Goal: Information Seeking & Learning: Learn about a topic

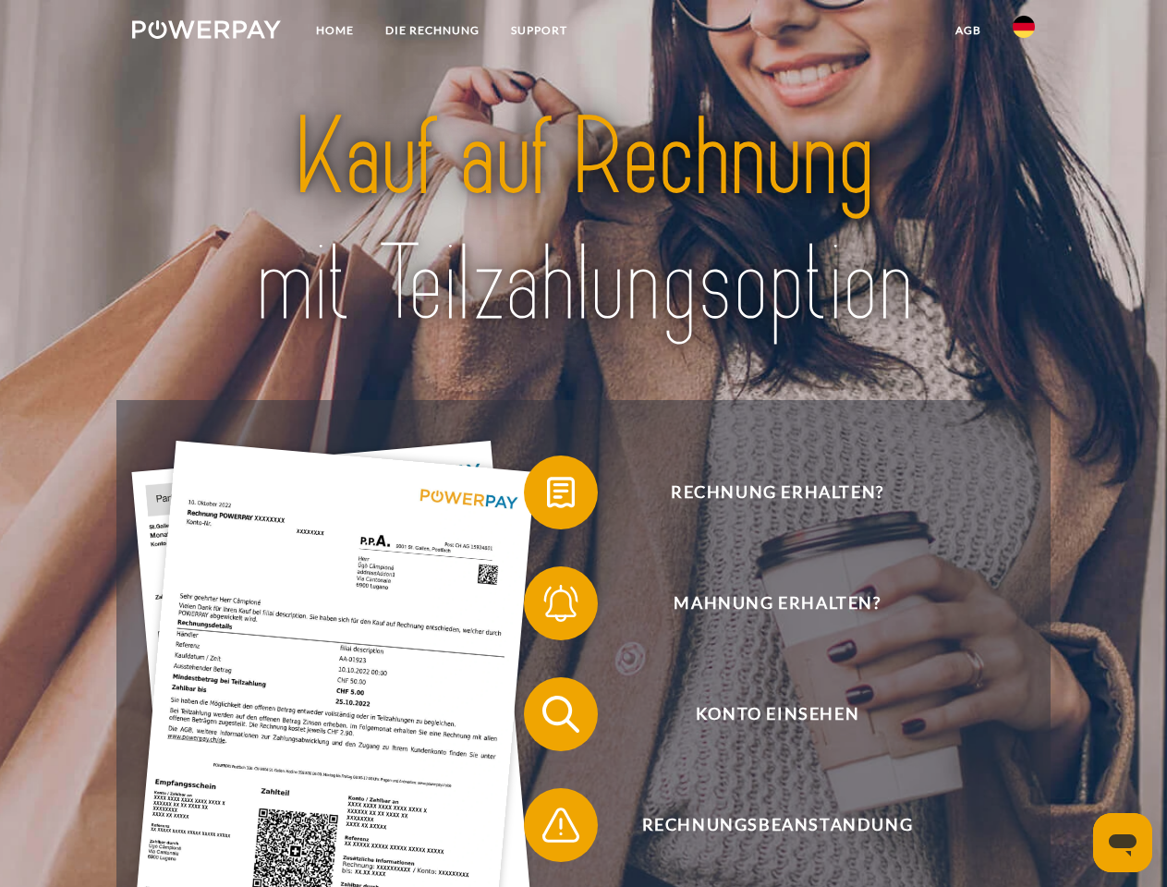
click at [206, 32] on img at bounding box center [206, 29] width 149 height 18
click at [1024, 32] on img at bounding box center [1024, 27] width 22 height 22
click at [968, 31] on link "agb" at bounding box center [968, 30] width 57 height 33
click at [547, 496] on span at bounding box center [533, 492] width 92 height 92
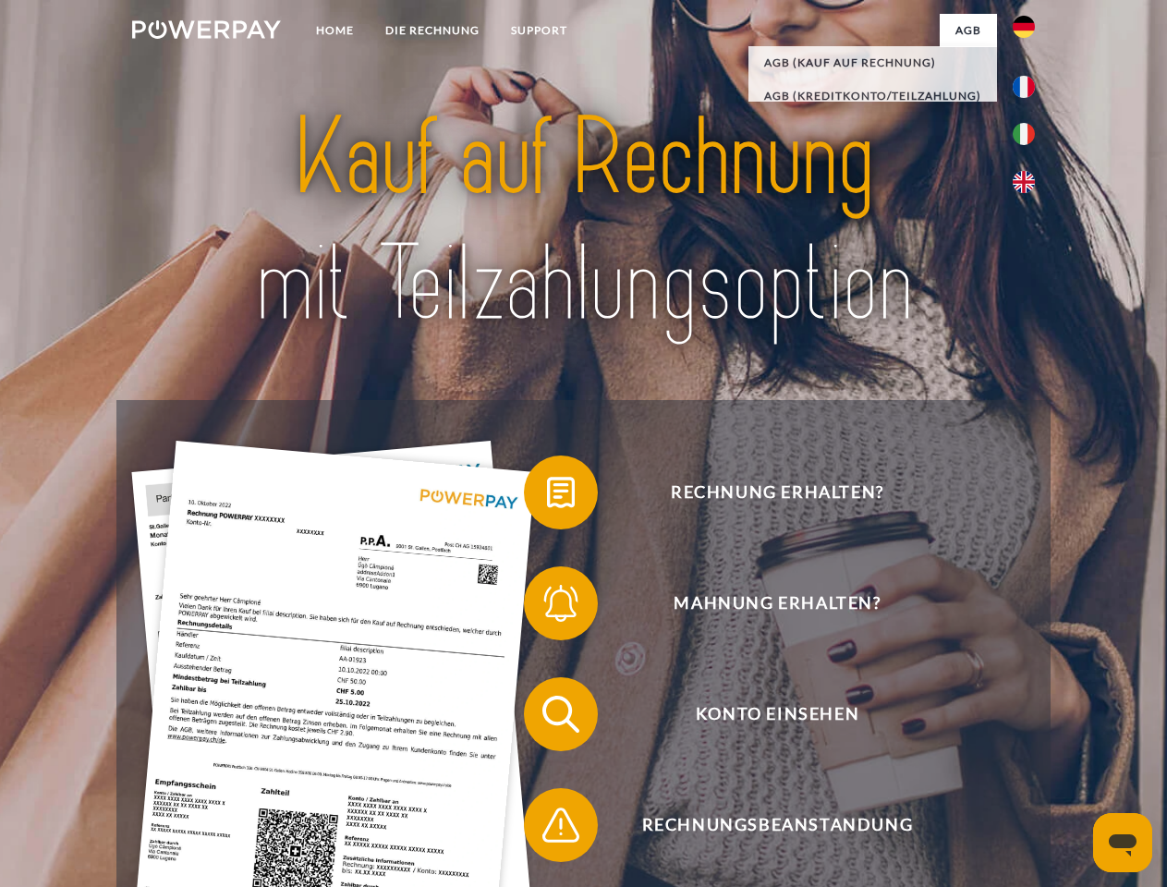
click at [547, 607] on span at bounding box center [533, 603] width 92 height 92
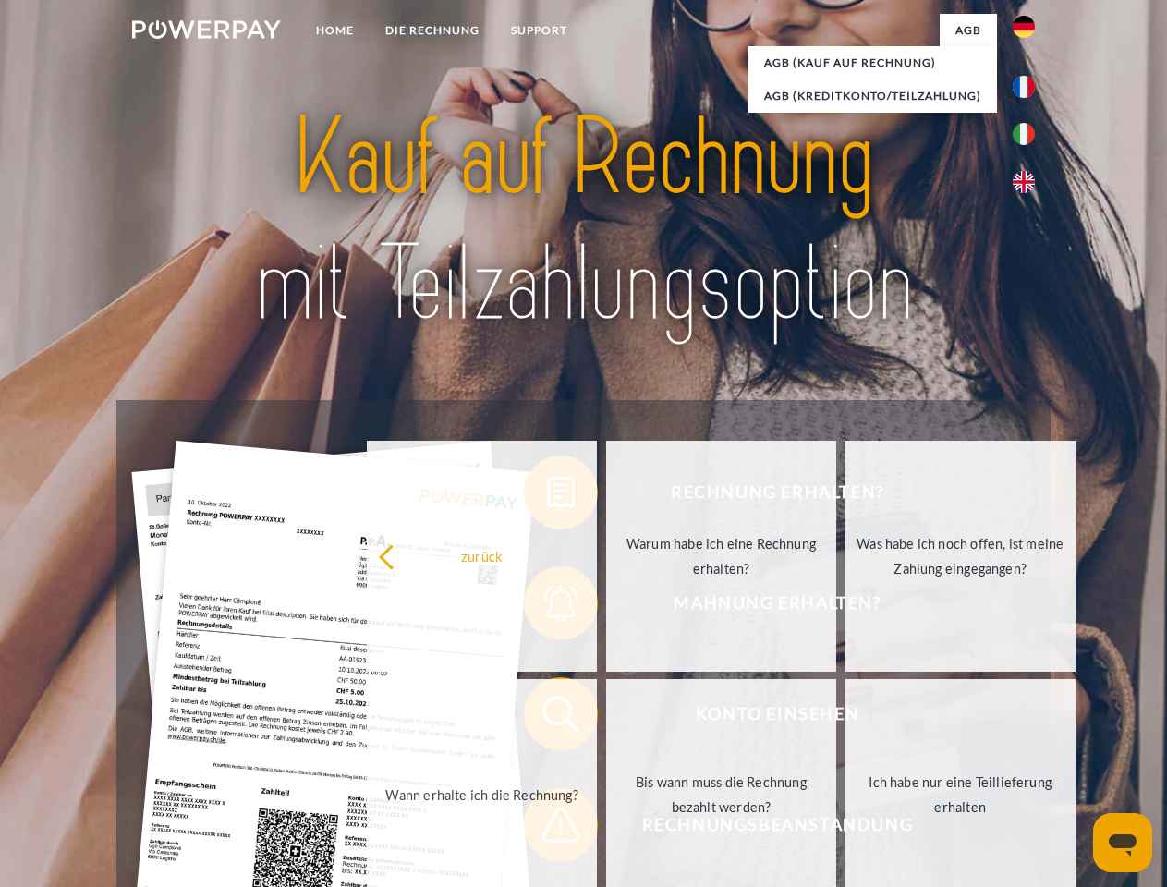
click at [606, 718] on link "Bis wann muss die Rechnung bezahlt werden?" at bounding box center [721, 794] width 230 height 231
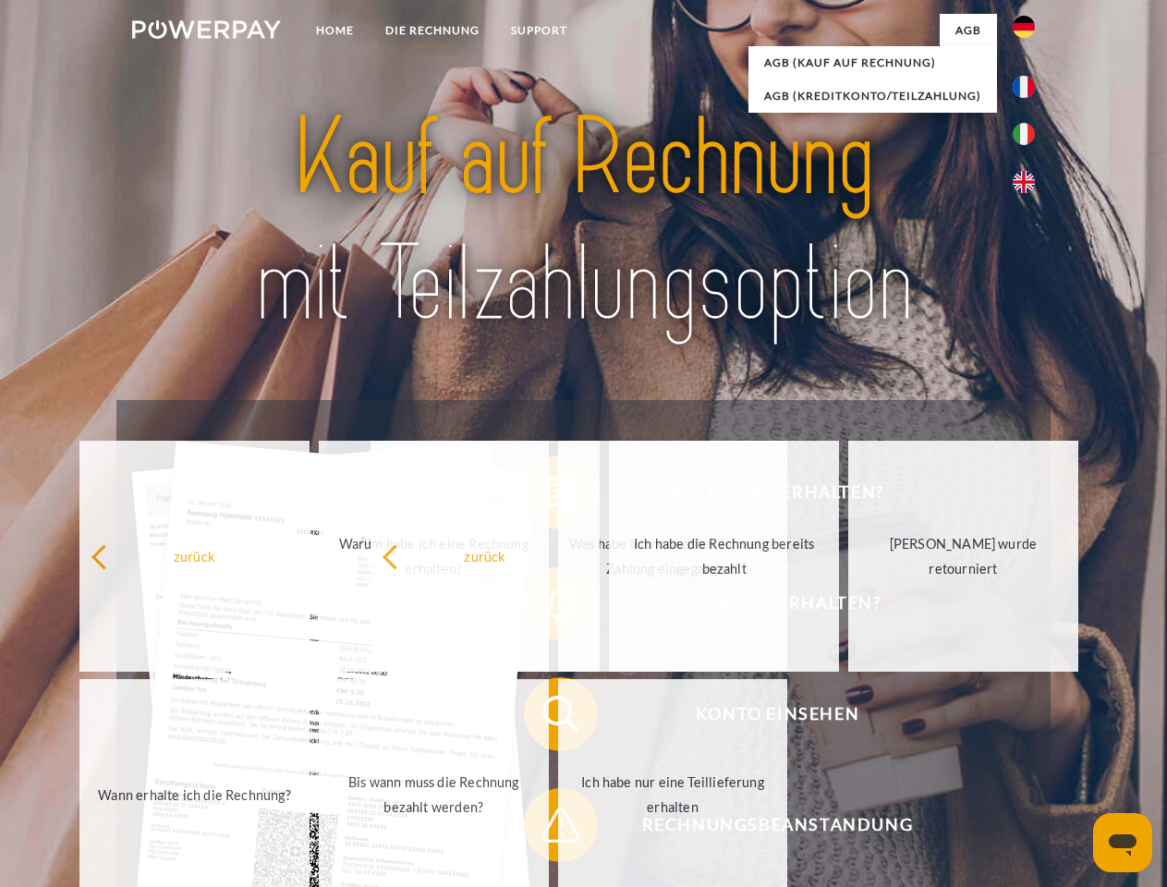
click at [547, 829] on span at bounding box center [533, 825] width 92 height 92
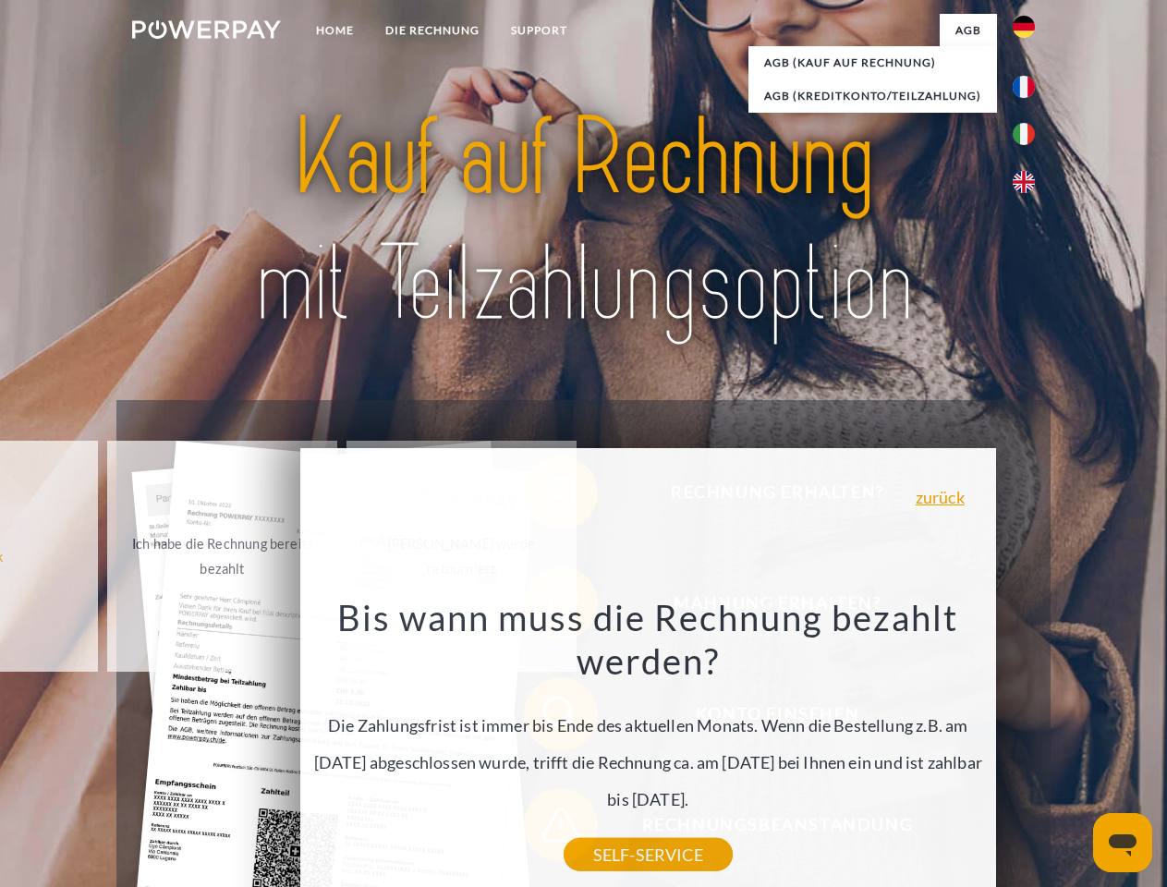
click at [1123, 843] on icon "Messaging-Fenster öffnen" at bounding box center [1123, 846] width 28 height 22
